Goal: Browse casually

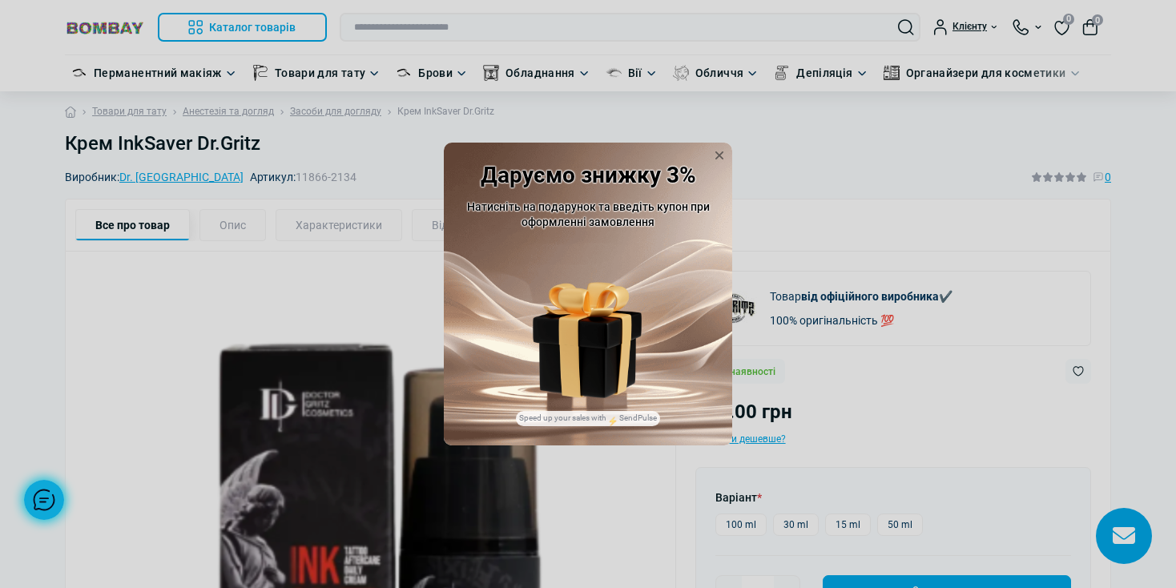
click at [628, 377] on img at bounding box center [588, 364] width 98 height 67
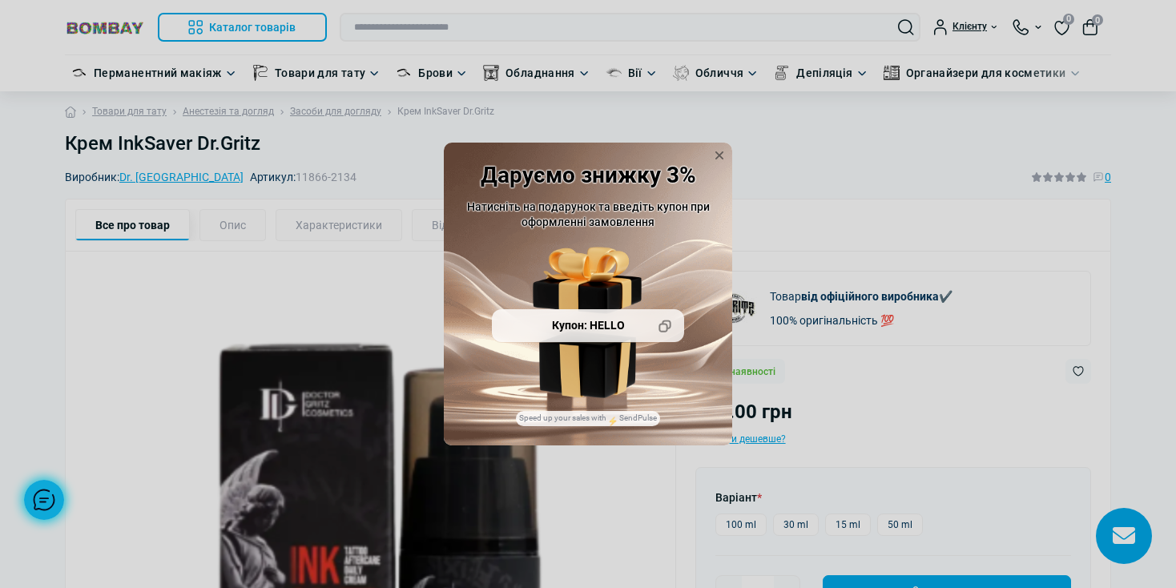
click at [607, 330] on div "Купон: HELLO" at bounding box center [588, 326] width 192 height 34
click at [668, 332] on icon at bounding box center [664, 326] width 13 height 16
click at [903, 416] on div "Даруємо знижку 3% Натисніть на подарунок та введіть купон при оформленні замовл…" at bounding box center [588, 294] width 1176 height 588
click at [1165, 265] on div "Даруємо знижку 3% Натисніть на подарунок та введіть купон при оформленні замовл…" at bounding box center [588, 294] width 1176 height 588
click at [871, 411] on div "Даруємо знижку 3% Натисніть на подарунок та введіть купон при оформленні замовл…" at bounding box center [588, 294] width 1176 height 588
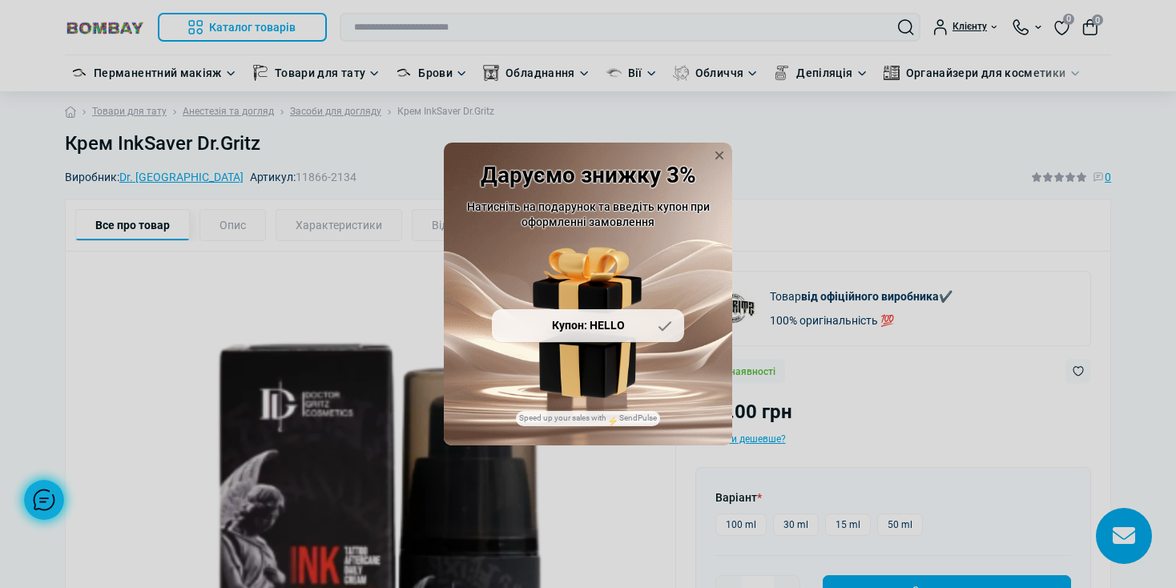
click at [633, 328] on div "Купон: HELLO" at bounding box center [588, 326] width 192 height 34
drag, startPoint x: 634, startPoint y: 422, endPoint x: 561, endPoint y: 424, distance: 72.1
click at [561, 424] on span "Speed up your sales with SendPulse" at bounding box center [588, 418] width 144 height 14
click at [529, 468] on div "Даруємо знижку 3% Натисніть на подарунок та введіть купон при оформленні замовл…" at bounding box center [588, 294] width 1176 height 588
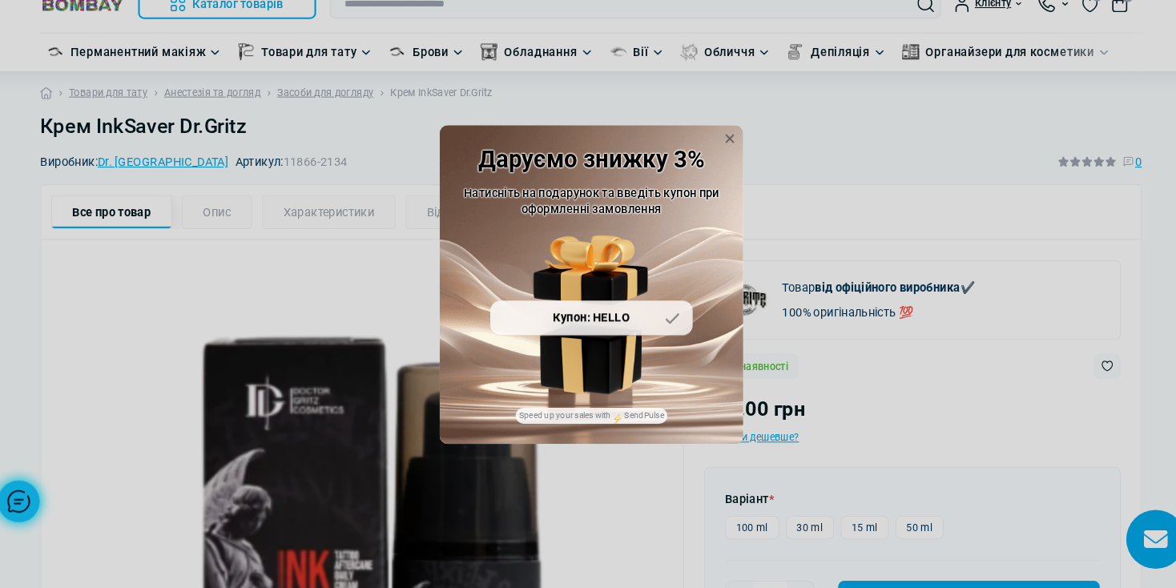
click at [638, 328] on div "Купон: HELLO" at bounding box center [588, 326] width 192 height 34
click at [745, 521] on div "Даруємо знижку 3% Натисніть на подарунок та введіть купон при оформленні замовл…" at bounding box center [588, 294] width 1176 height 588
click at [587, 416] on link "Speed up your sales with SendPulse" at bounding box center [588, 417] width 138 height 11
click at [575, 320] on div "Купон: HELLO" at bounding box center [588, 326] width 192 height 34
click at [670, 328] on icon at bounding box center [664, 326] width 13 height 13
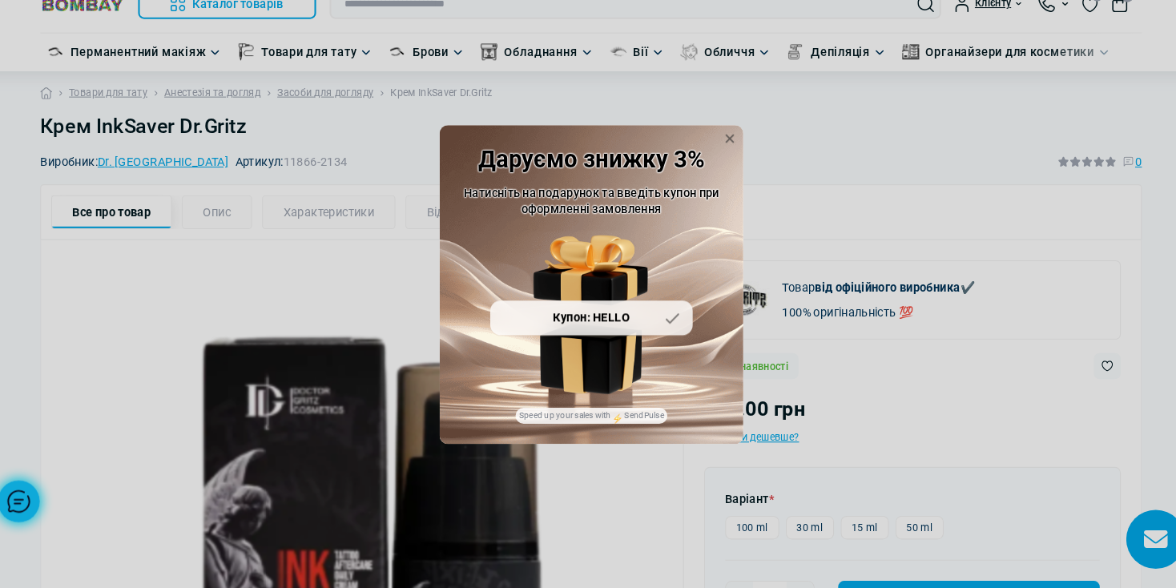
click at [631, 326] on div "Купон: HELLO" at bounding box center [588, 326] width 192 height 34
click at [639, 420] on span "SendPulse" at bounding box center [632, 417] width 49 height 9
click at [618, 332] on div "Купон: HELLO" at bounding box center [588, 326] width 192 height 34
click at [610, 272] on img at bounding box center [587, 280] width 109 height 67
click at [579, 356] on img at bounding box center [588, 364] width 98 height 67
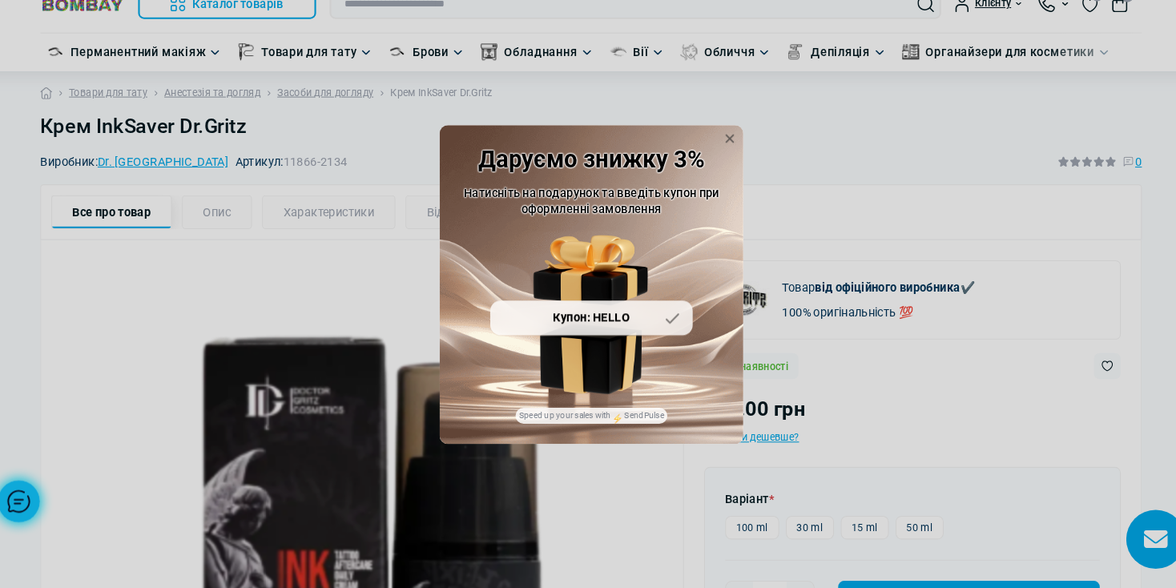
click at [597, 328] on div "Купон: HELLO" at bounding box center [588, 326] width 192 height 34
click at [597, 222] on span "Натисніть на подарунок та введіть купон при оформленні замовлення" at bounding box center [588, 214] width 243 height 28
click at [593, 265] on img at bounding box center [587, 280] width 109 height 67
drag, startPoint x: 661, startPoint y: 327, endPoint x: 582, endPoint y: 301, distance: 82.6
click at [582, 301] on div "Купон: HELLO" at bounding box center [587, 321] width 109 height 154
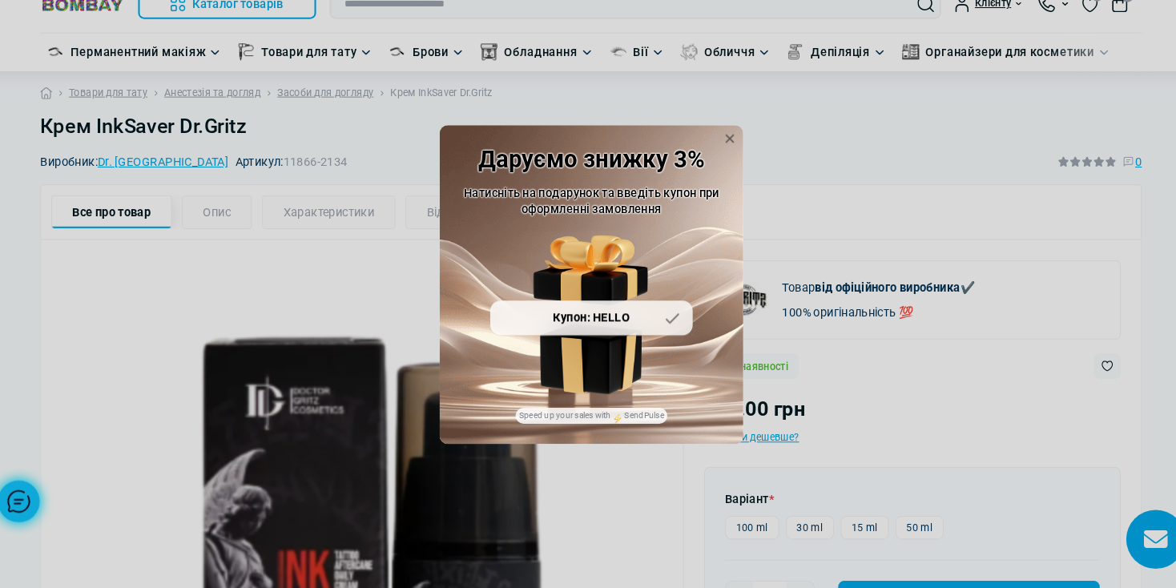
click at [641, 323] on div "Купон: HELLO" at bounding box center [588, 326] width 192 height 34
drag, startPoint x: 628, startPoint y: 318, endPoint x: 595, endPoint y: 320, distance: 32.9
click at [595, 320] on div "Купон: HELLO" at bounding box center [588, 326] width 192 height 34
